Goal: Task Accomplishment & Management: Manage account settings

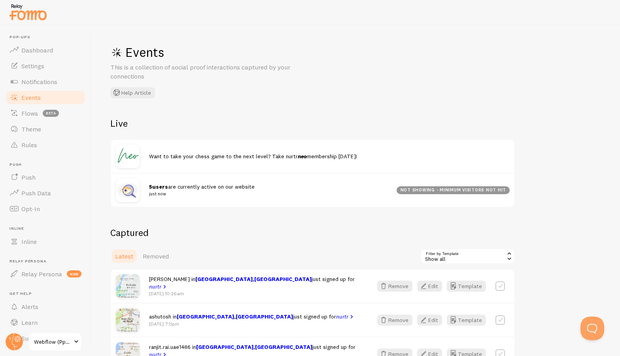
scroll to position [77, 0]
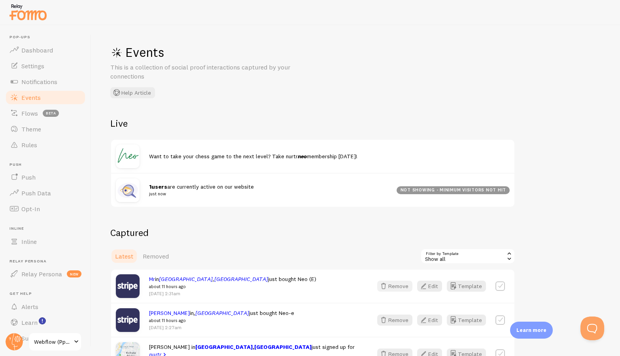
click at [386, 285] on icon "button" at bounding box center [383, 286] width 9 height 9
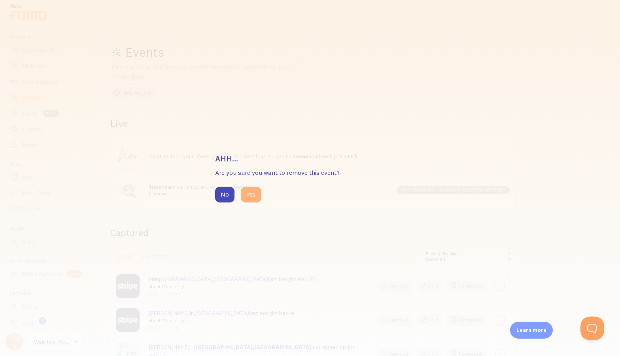
click at [253, 194] on button "Yes" at bounding box center [251, 195] width 21 height 16
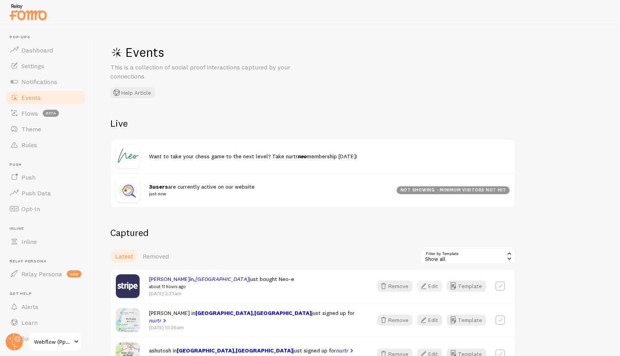
click at [435, 288] on button "Edit" at bounding box center [429, 286] width 25 height 11
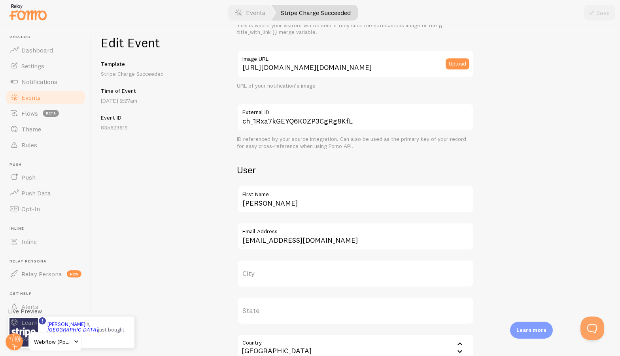
scroll to position [141, 0]
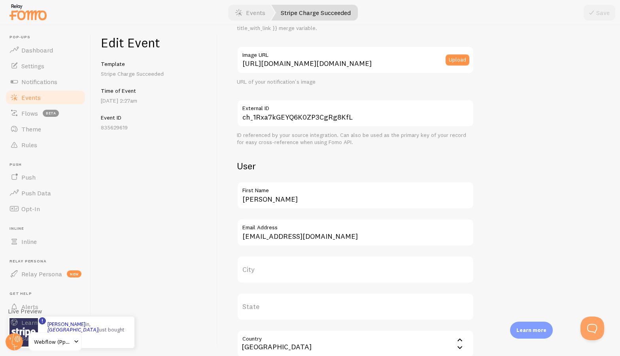
click at [27, 100] on span "Events" at bounding box center [30, 98] width 19 height 8
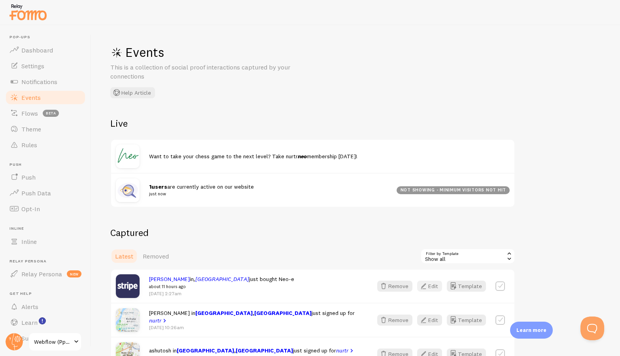
click at [427, 283] on icon "button" at bounding box center [422, 286] width 9 height 9
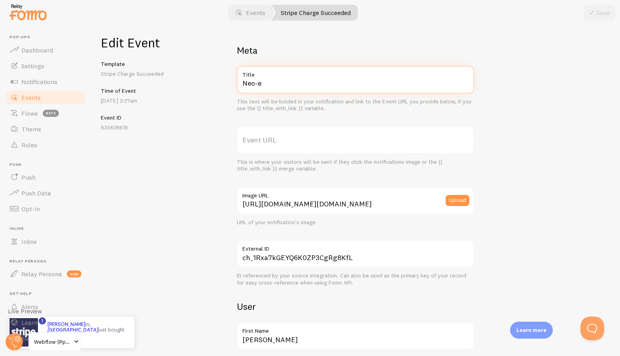
click at [293, 86] on input "Neo-e" at bounding box center [355, 80] width 237 height 28
type input "Neo"
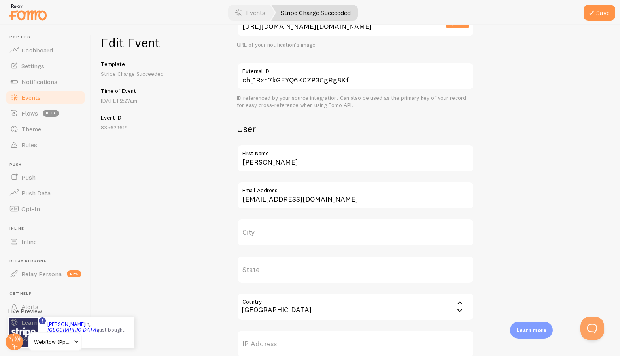
scroll to position [179, 0]
click at [266, 232] on label "City" at bounding box center [355, 231] width 237 height 28
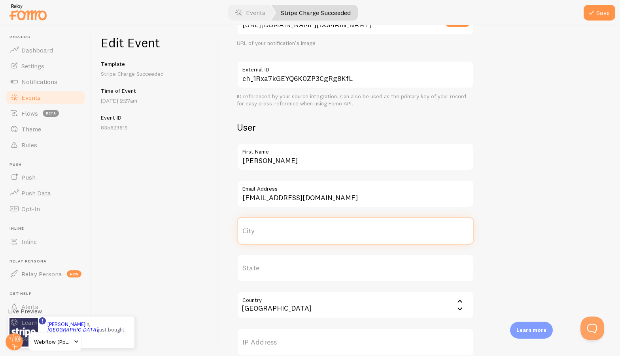
click at [266, 232] on input "City" at bounding box center [355, 231] width 237 height 28
paste input "[GEOGRAPHIC_DATA]"
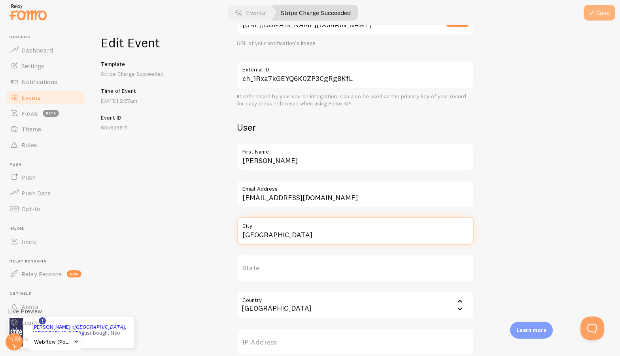
type input "[GEOGRAPHIC_DATA]"
click at [600, 17] on button "Save" at bounding box center [599, 13] width 32 height 16
click at [36, 98] on span "Events" at bounding box center [30, 98] width 19 height 8
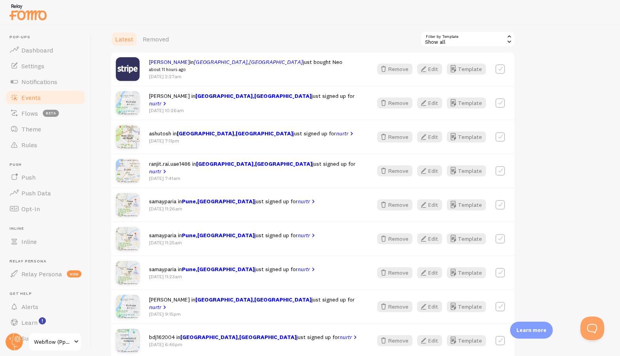
scroll to position [220, 0]
